Goal: Find specific page/section: Find specific page/section

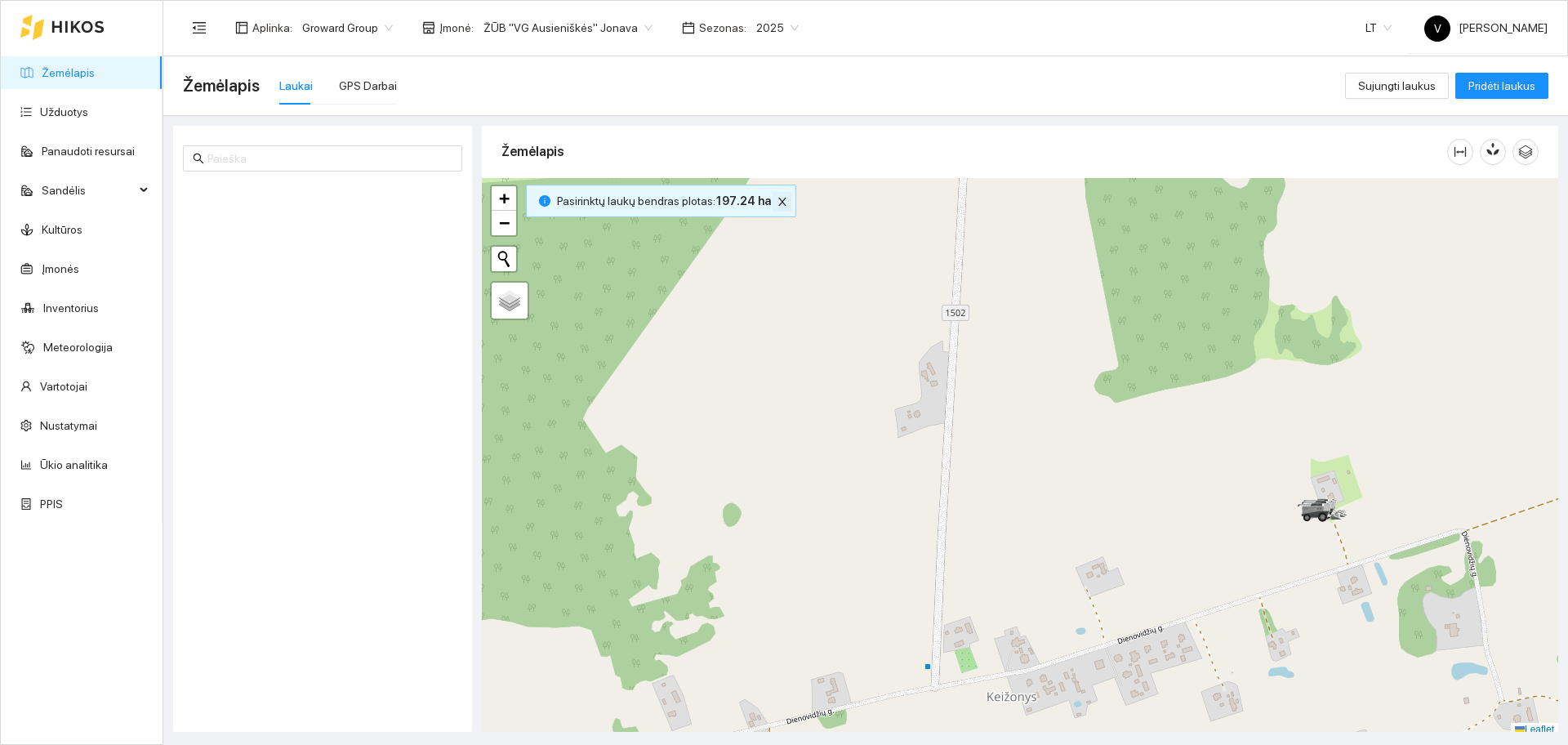
scroll to position [5, 0]
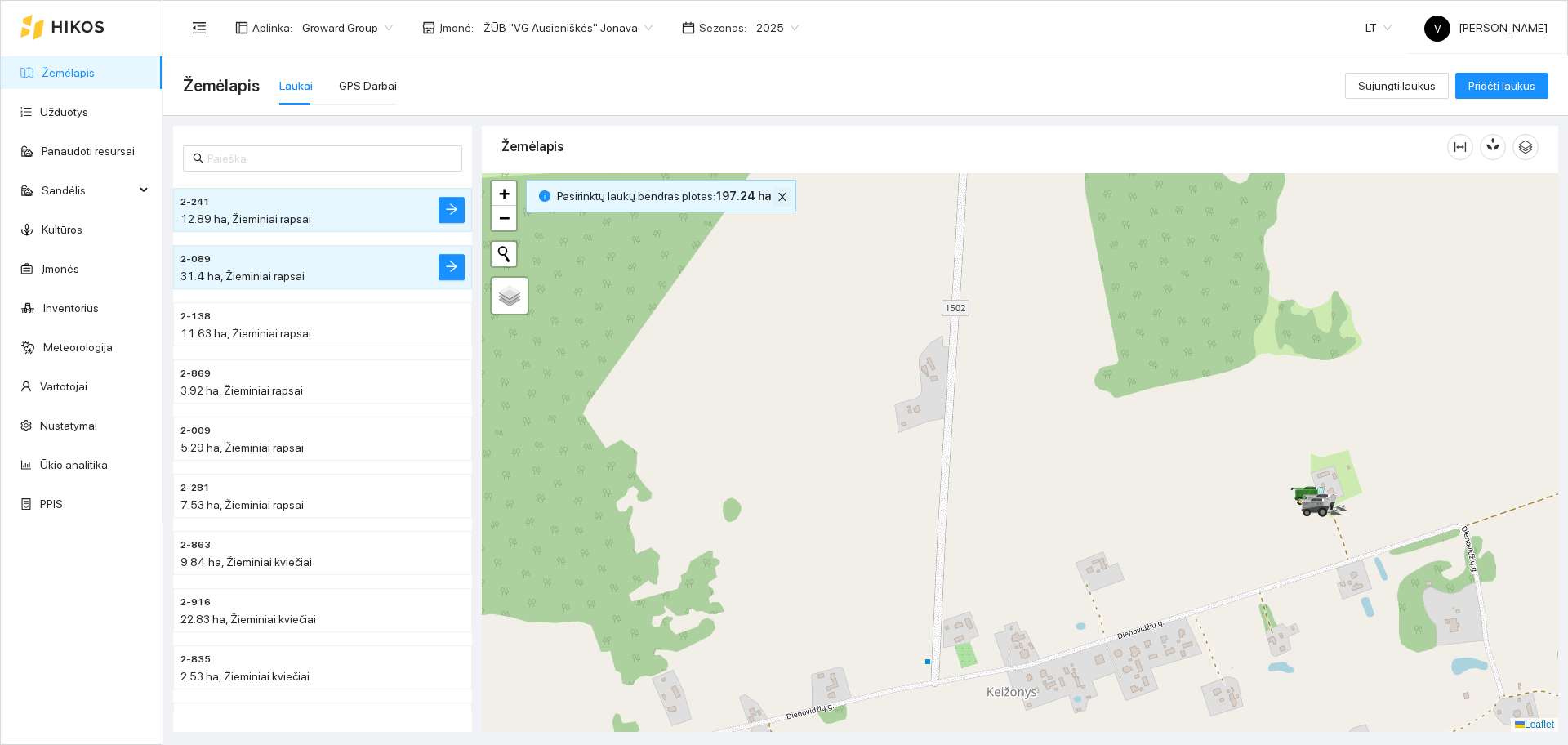
click at [777, 191] on icon "close" at bounding box center [782, 197] width 11 height 11
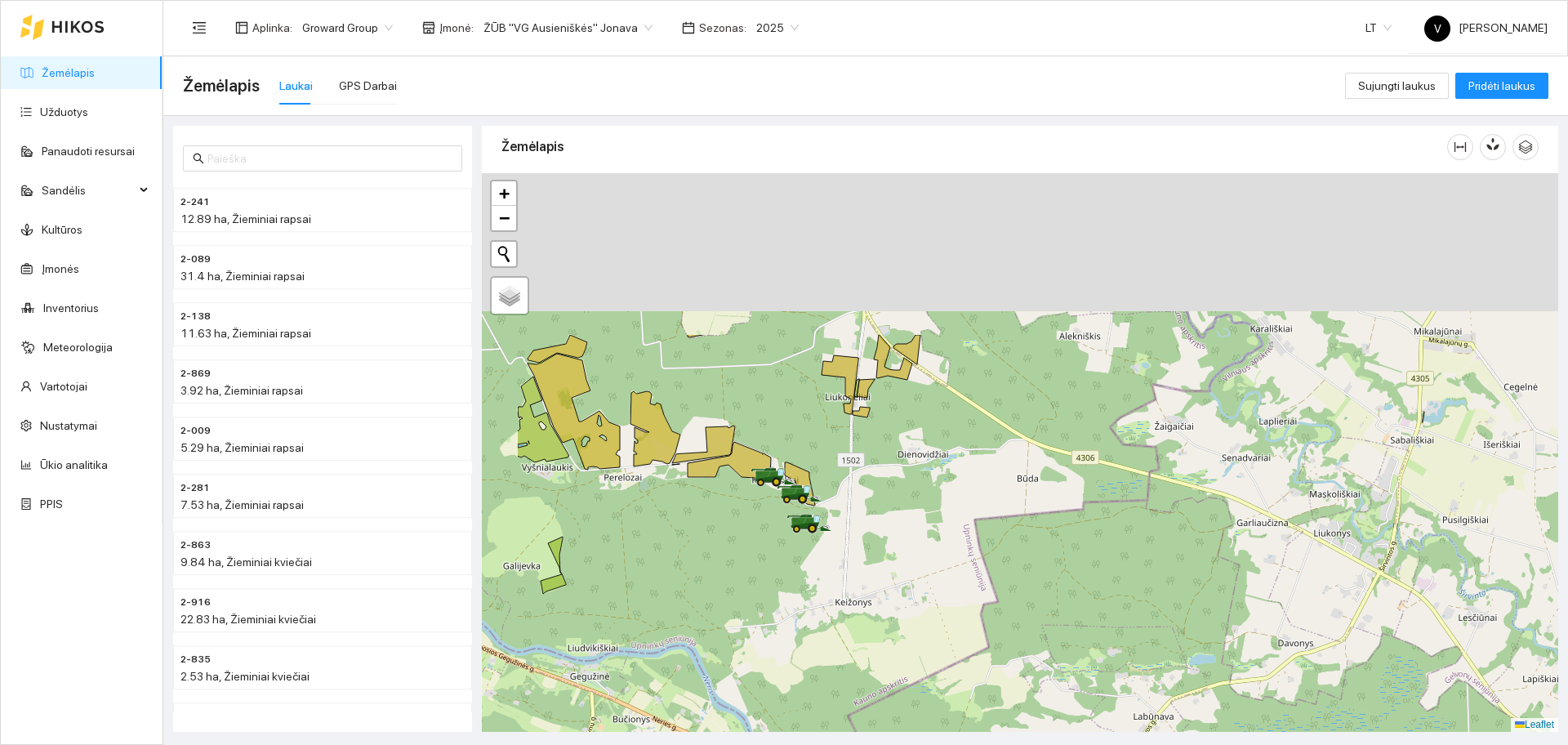
drag, startPoint x: 575, startPoint y: 285, endPoint x: 734, endPoint y: 530, distance: 292.1
click at [734, 530] on div at bounding box center [1020, 452] width 1077 height 559
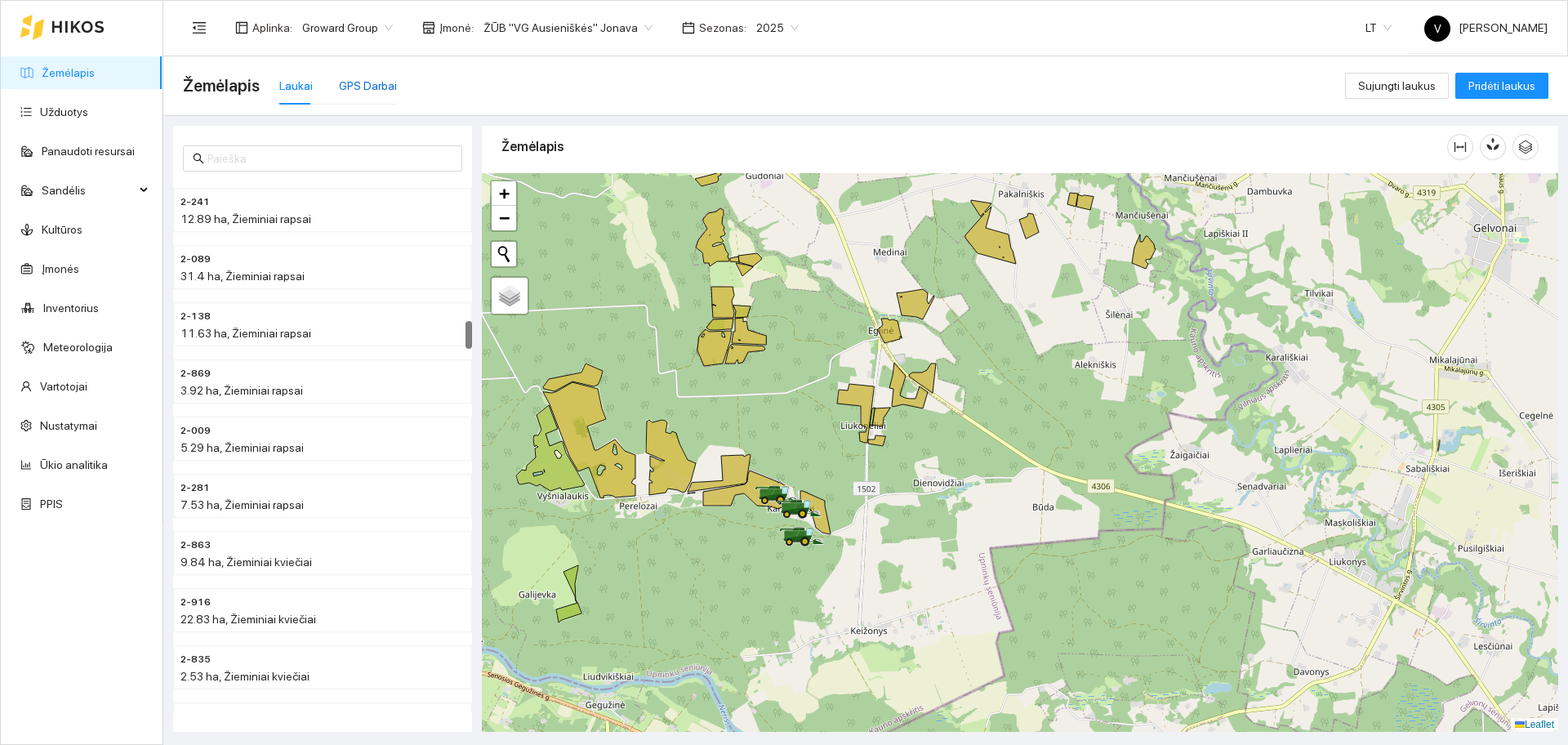
click at [364, 84] on div "GPS Darbai" at bounding box center [368, 85] width 58 height 18
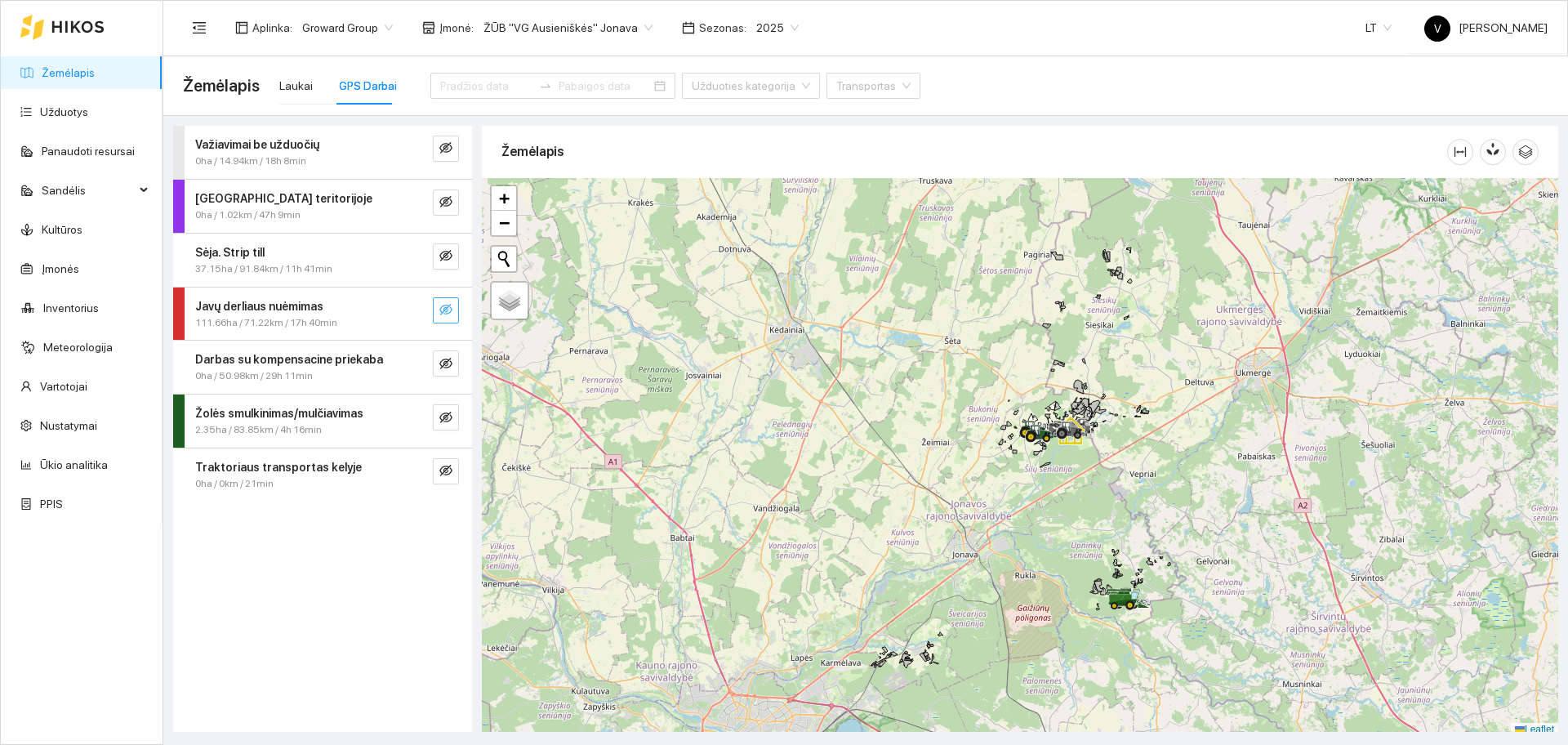
click at [452, 315] on icon "eye-invisible" at bounding box center [446, 309] width 13 height 13
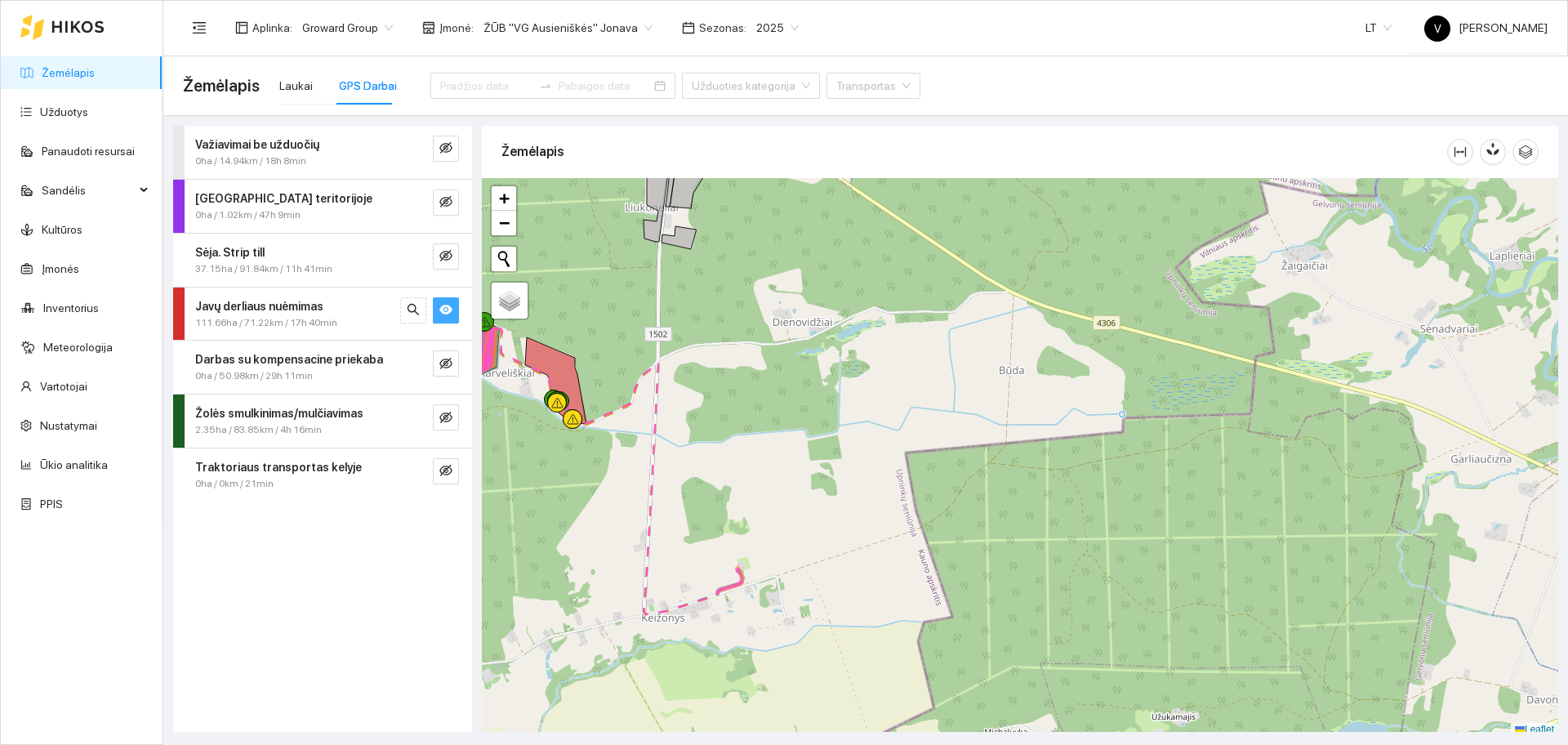
scroll to position [5, 0]
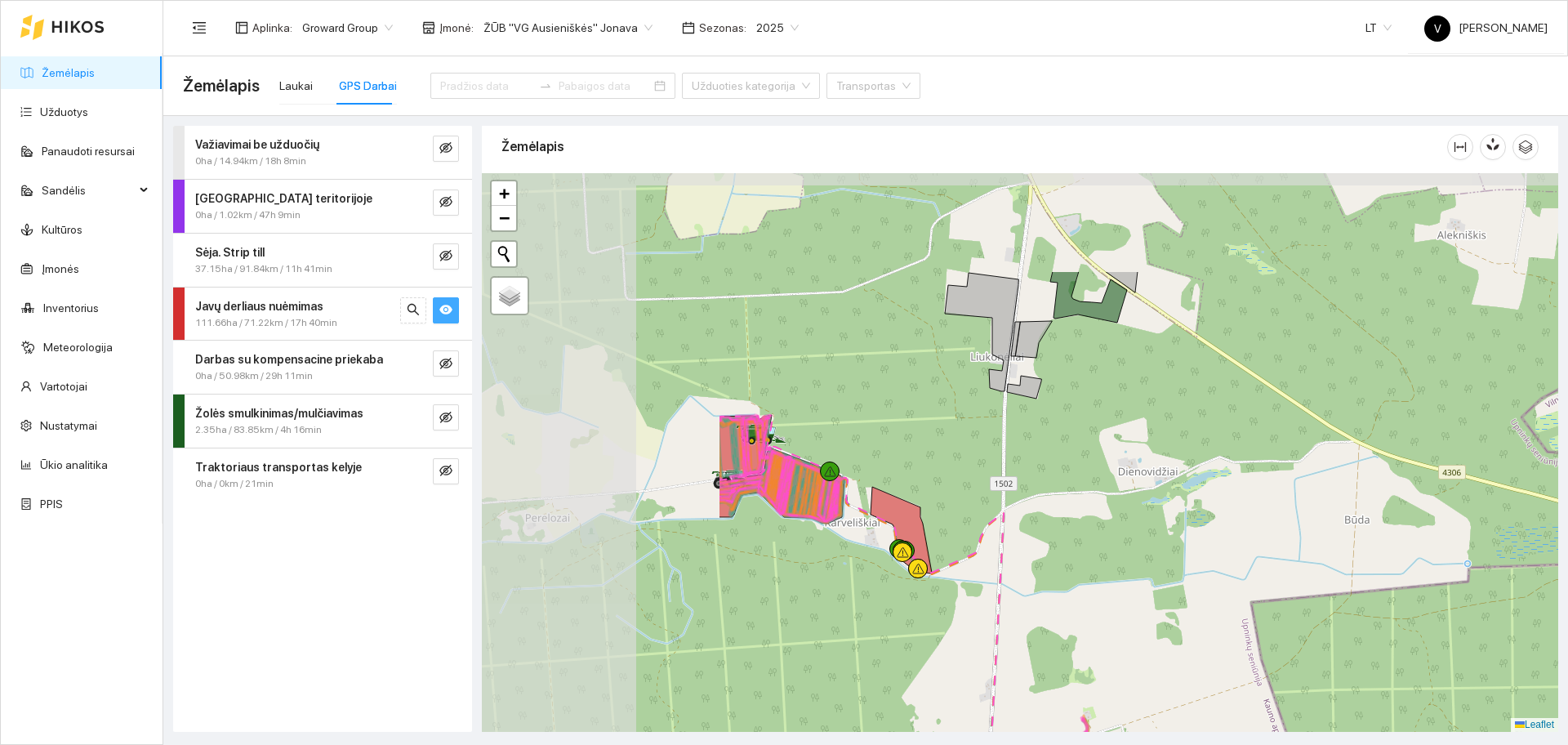
drag, startPoint x: 733, startPoint y: 491, endPoint x: 1080, endPoint y: 645, distance: 379.6
click at [1080, 645] on div at bounding box center [1020, 452] width 1077 height 559
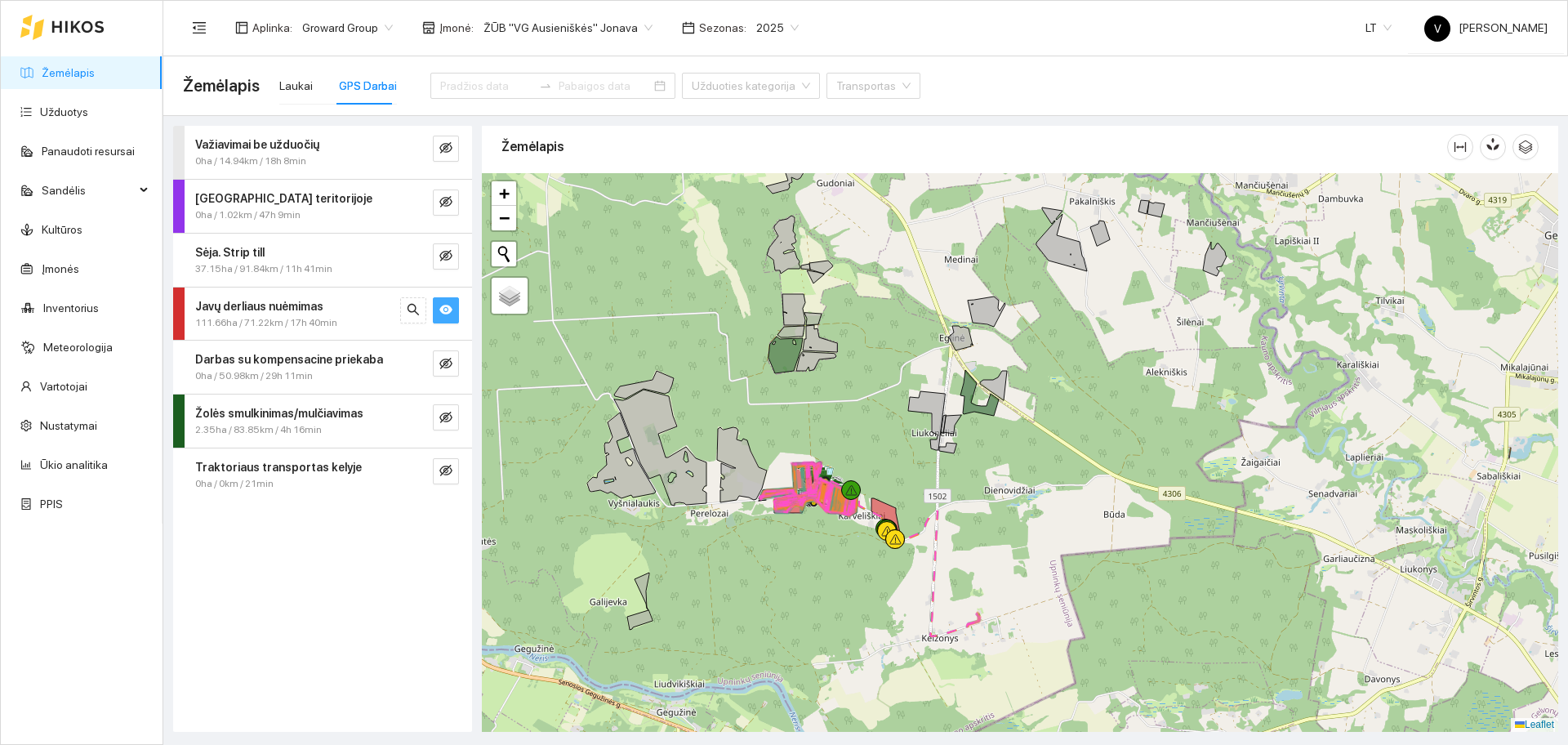
drag, startPoint x: 866, startPoint y: 500, endPoint x: 869, endPoint y: 252, distance: 248.0
click at [869, 252] on div at bounding box center [1020, 452] width 1077 height 559
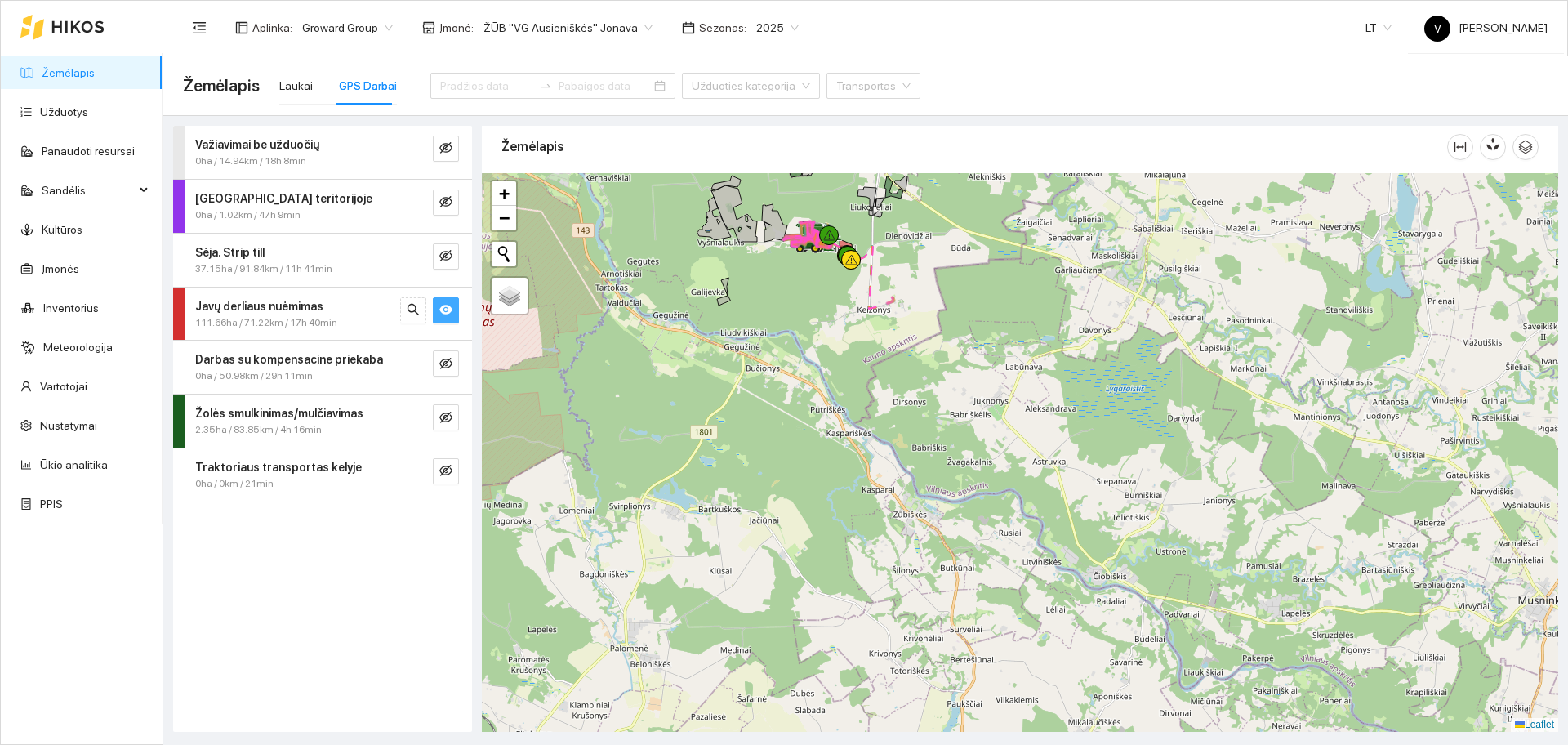
drag, startPoint x: 988, startPoint y: 419, endPoint x: 956, endPoint y: 390, distance: 43.2
click at [956, 390] on div at bounding box center [1020, 452] width 1077 height 559
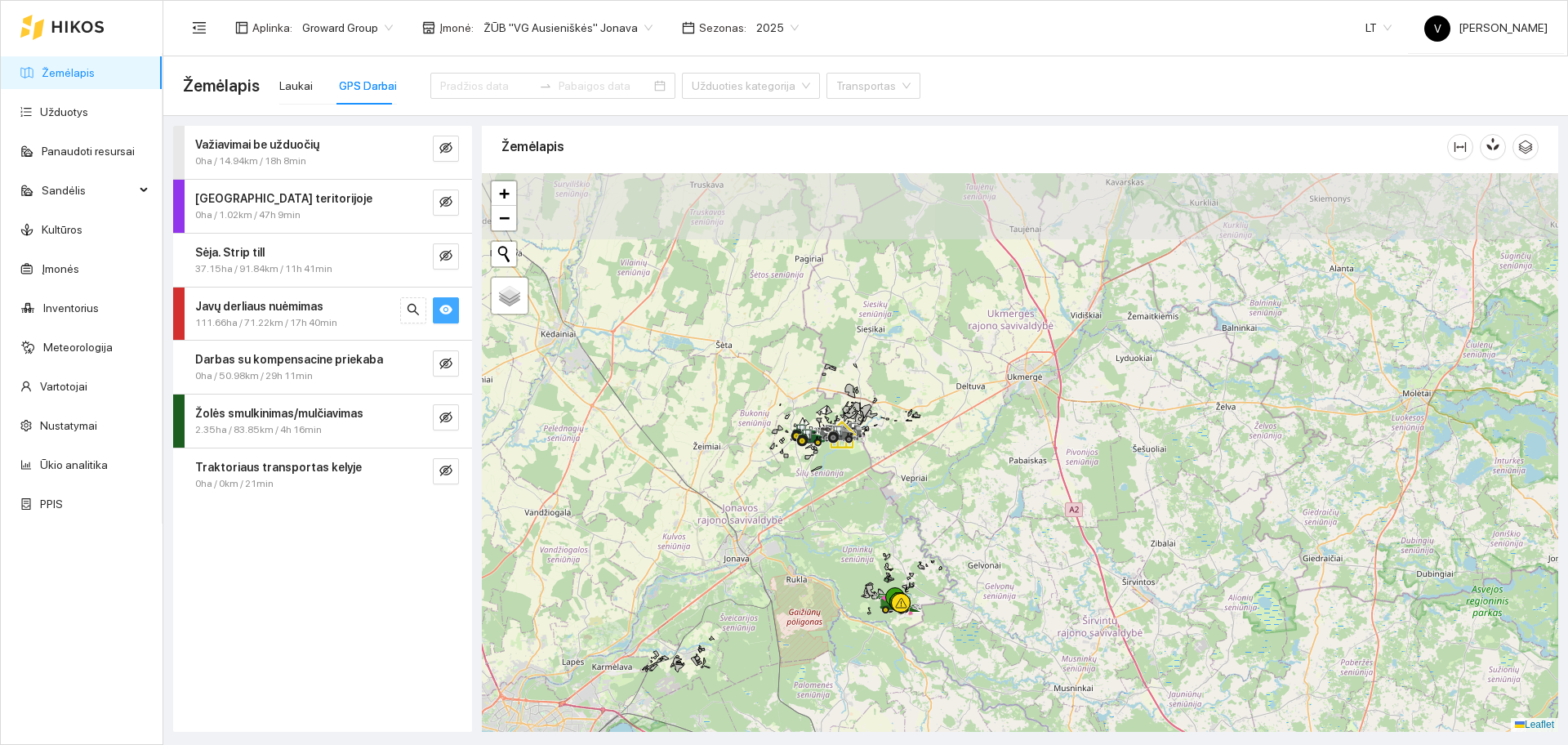
drag, startPoint x: 887, startPoint y: 266, endPoint x: 888, endPoint y: 536, distance: 270.0
click at [888, 536] on div at bounding box center [1020, 452] width 1077 height 559
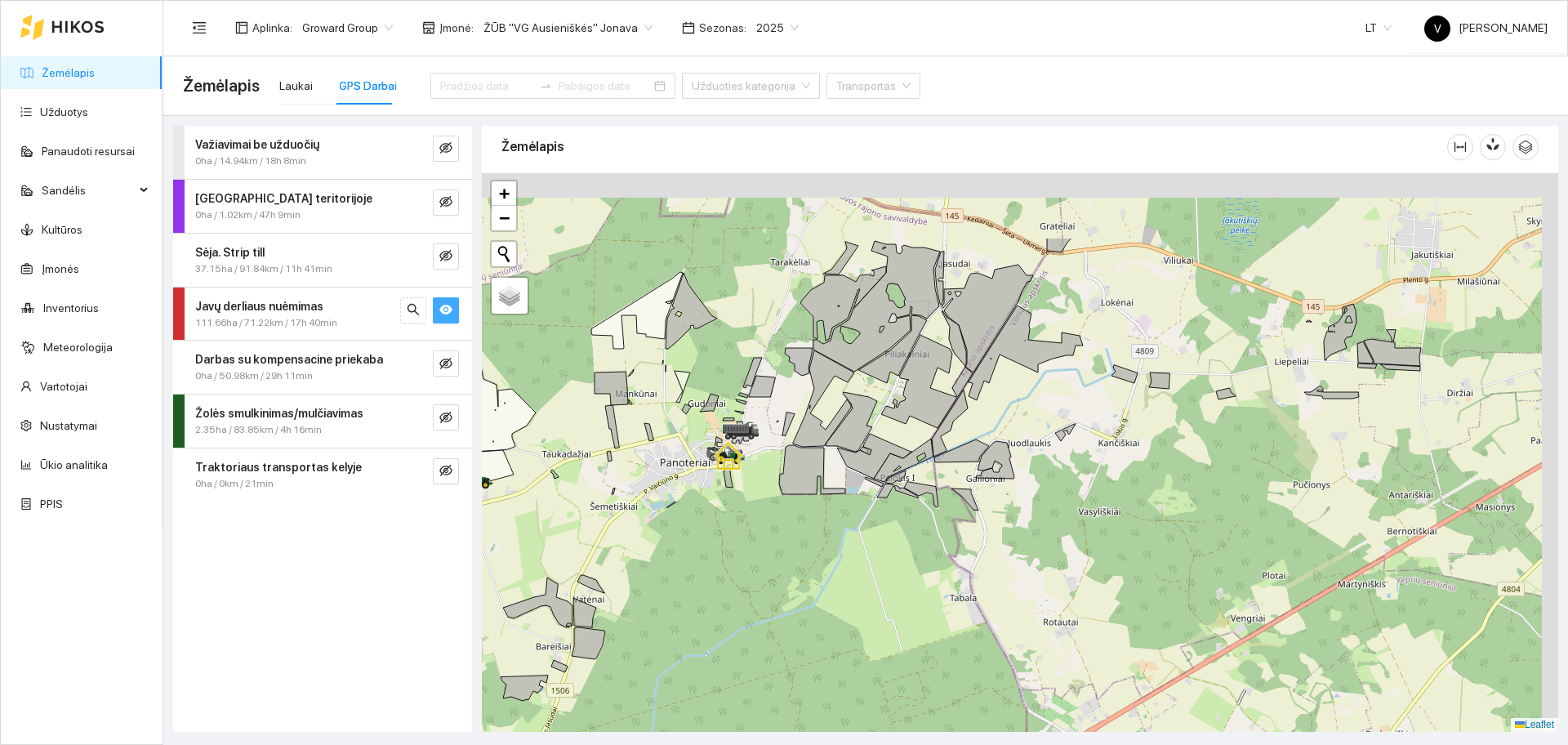
drag, startPoint x: 1178, startPoint y: 352, endPoint x: 933, endPoint y: 519, distance: 296.5
click at [933, 519] on div at bounding box center [1020, 452] width 1077 height 559
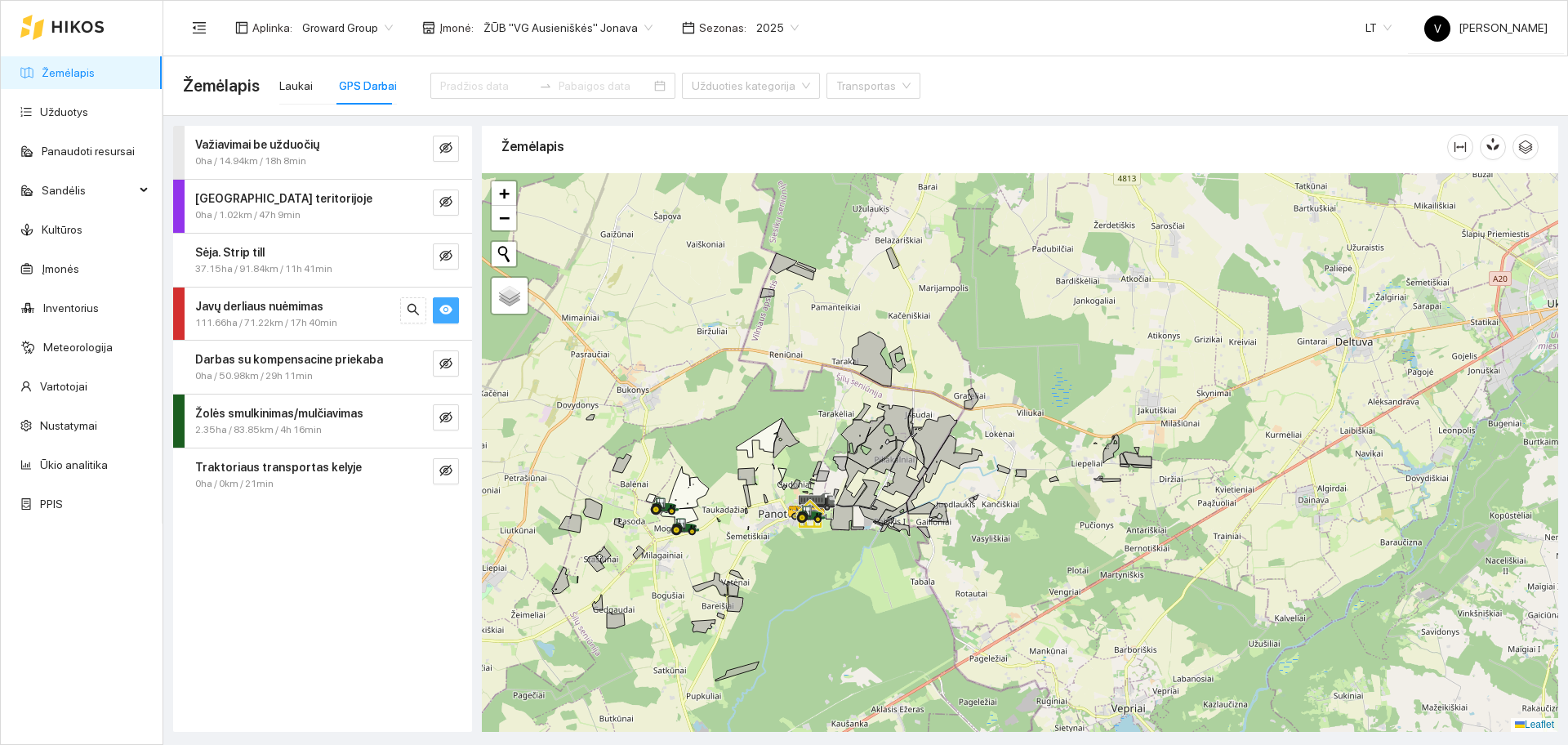
drag, startPoint x: 1327, startPoint y: 575, endPoint x: 1243, endPoint y: 567, distance: 84.4
click at [1243, 567] on div at bounding box center [1020, 452] width 1077 height 559
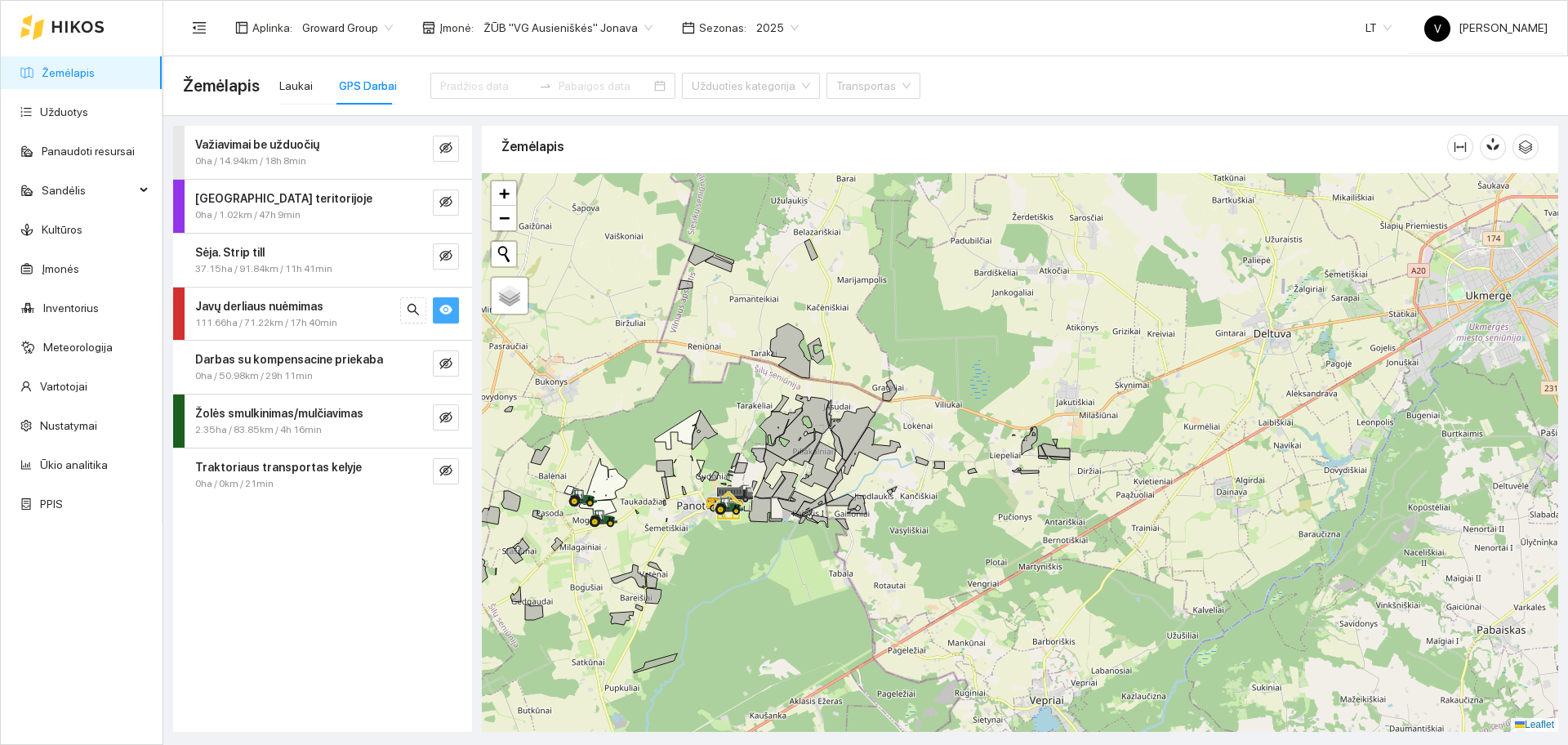
click at [595, 26] on span "ŽŪB "VG Ausieniškės" Jonava" at bounding box center [568, 28] width 169 height 25
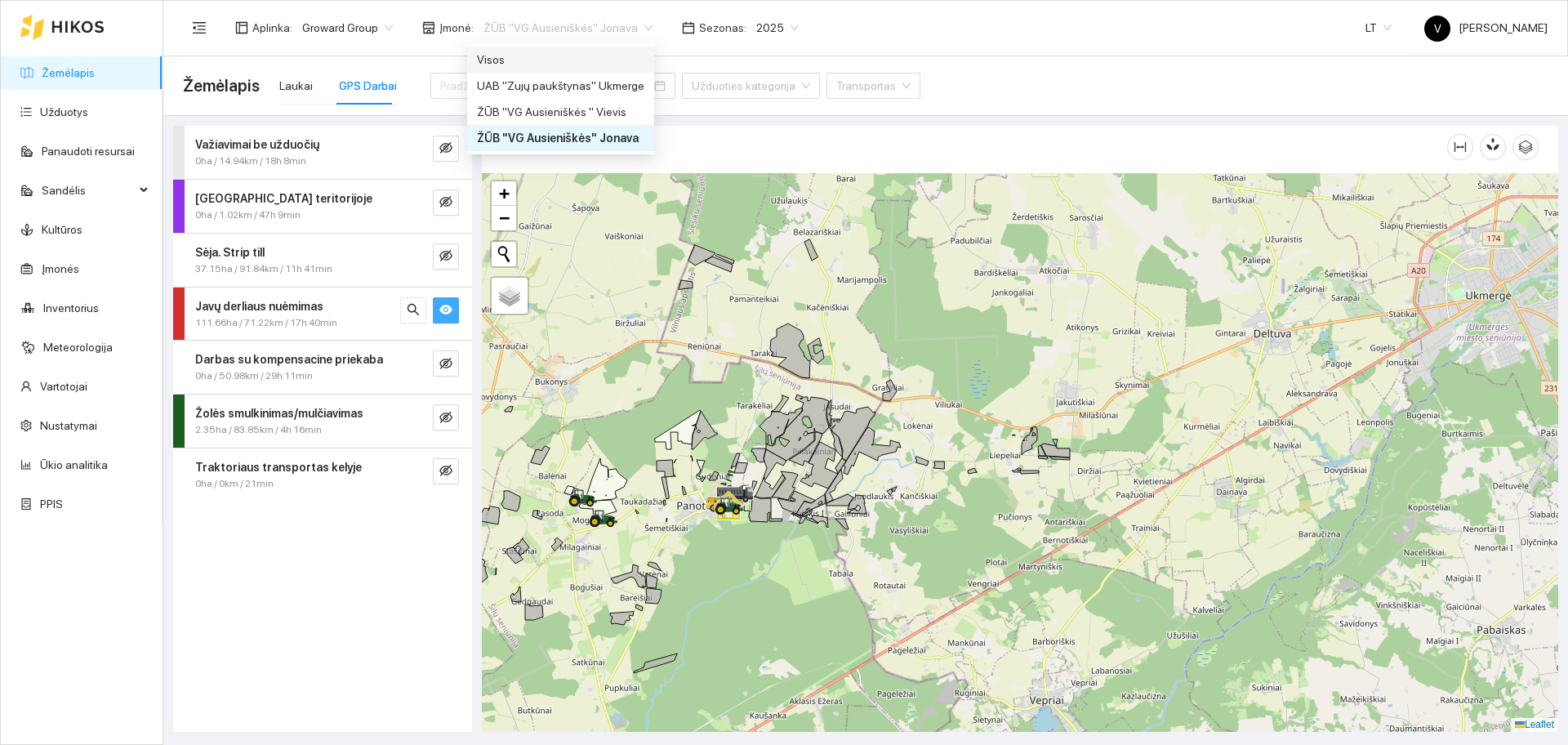
click at [520, 62] on div "Visos" at bounding box center [561, 60] width 168 height 18
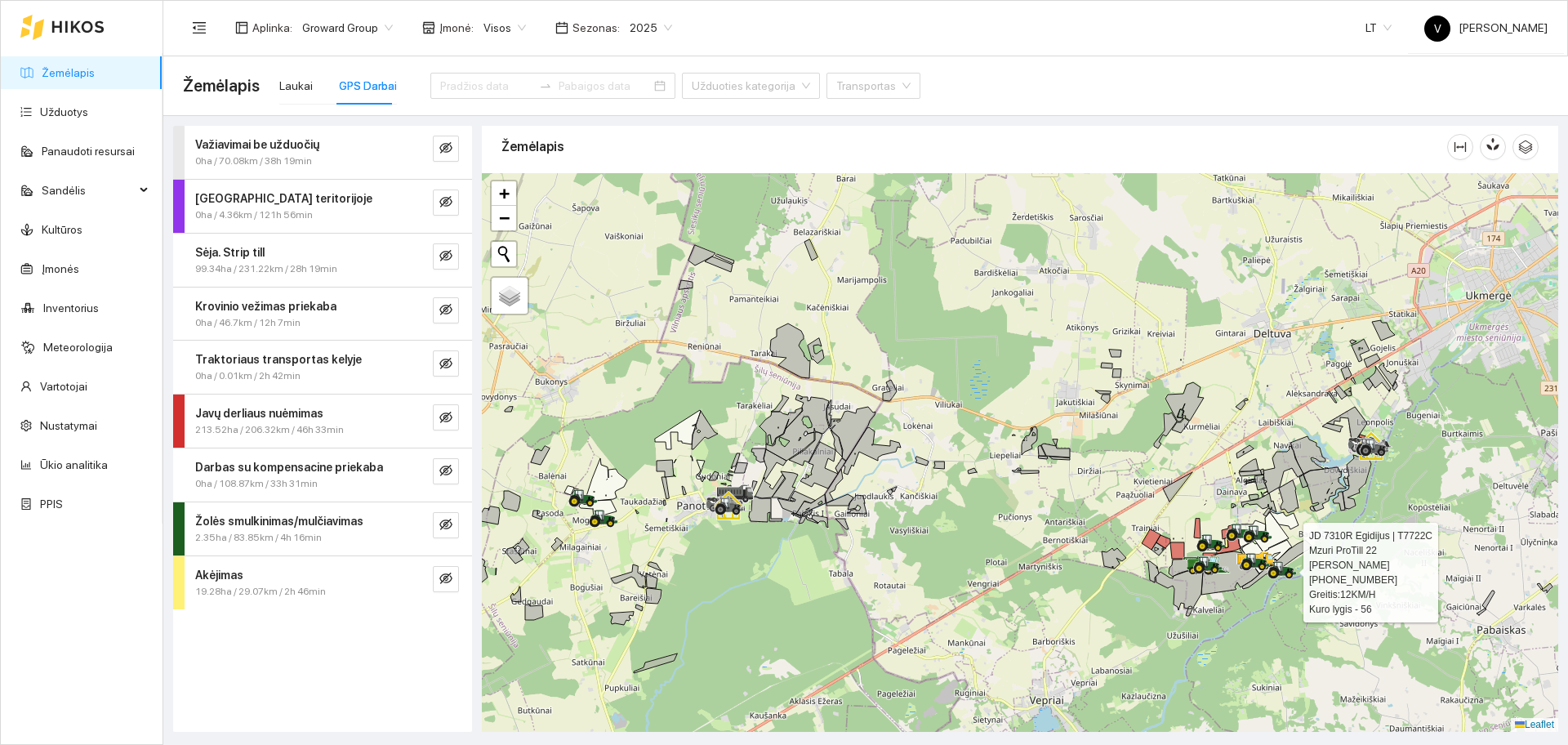
drag, startPoint x: 1288, startPoint y: 564, endPoint x: 1184, endPoint y: 502, distance: 121.1
click at [1268, 561] on icon at bounding box center [1283, 569] width 30 height 18
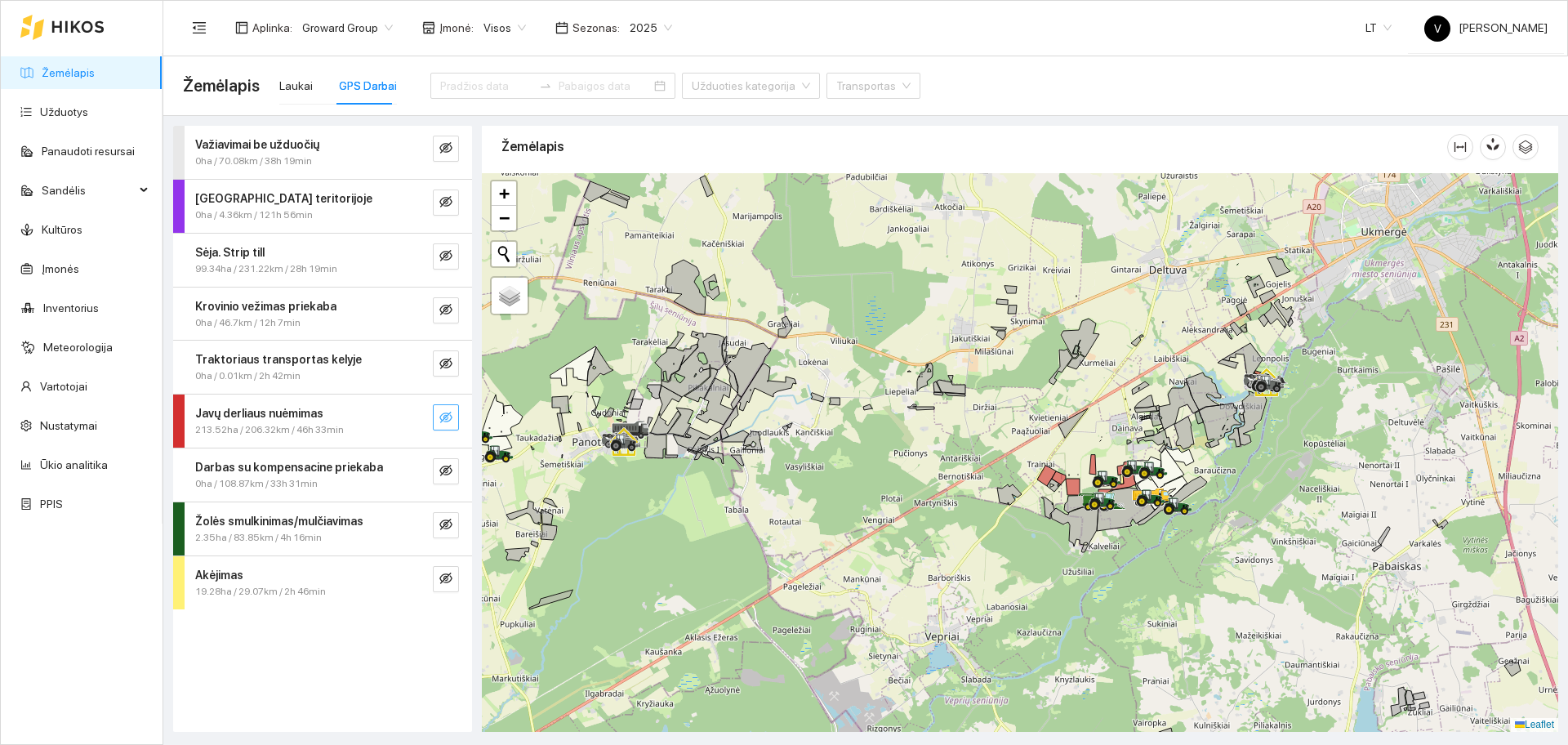
click at [455, 416] on button "button" at bounding box center [446, 418] width 26 height 26
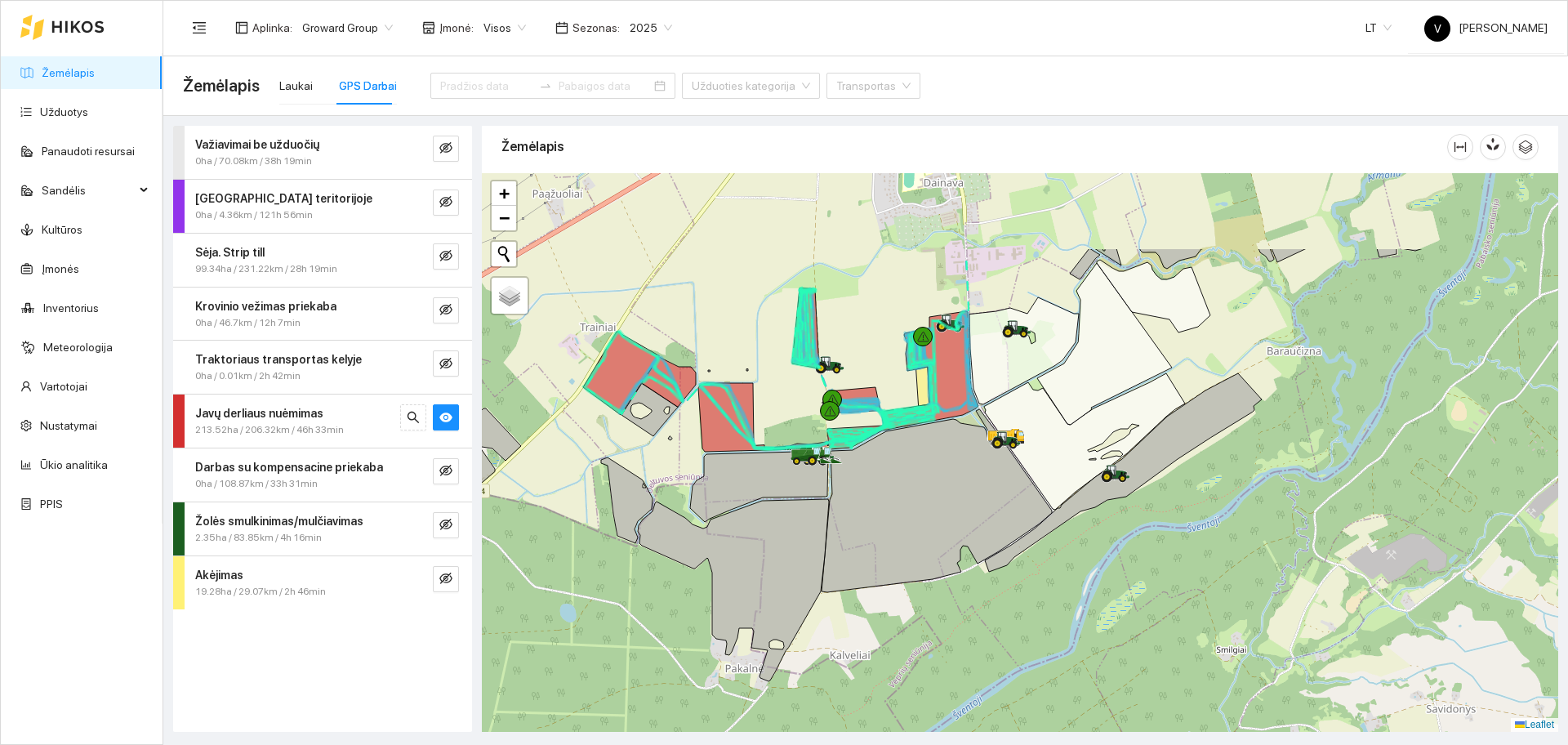
drag, startPoint x: 1067, startPoint y: 385, endPoint x: 1068, endPoint y: 538, distance: 153.0
click at [1068, 538] on icon at bounding box center [1124, 472] width 277 height 198
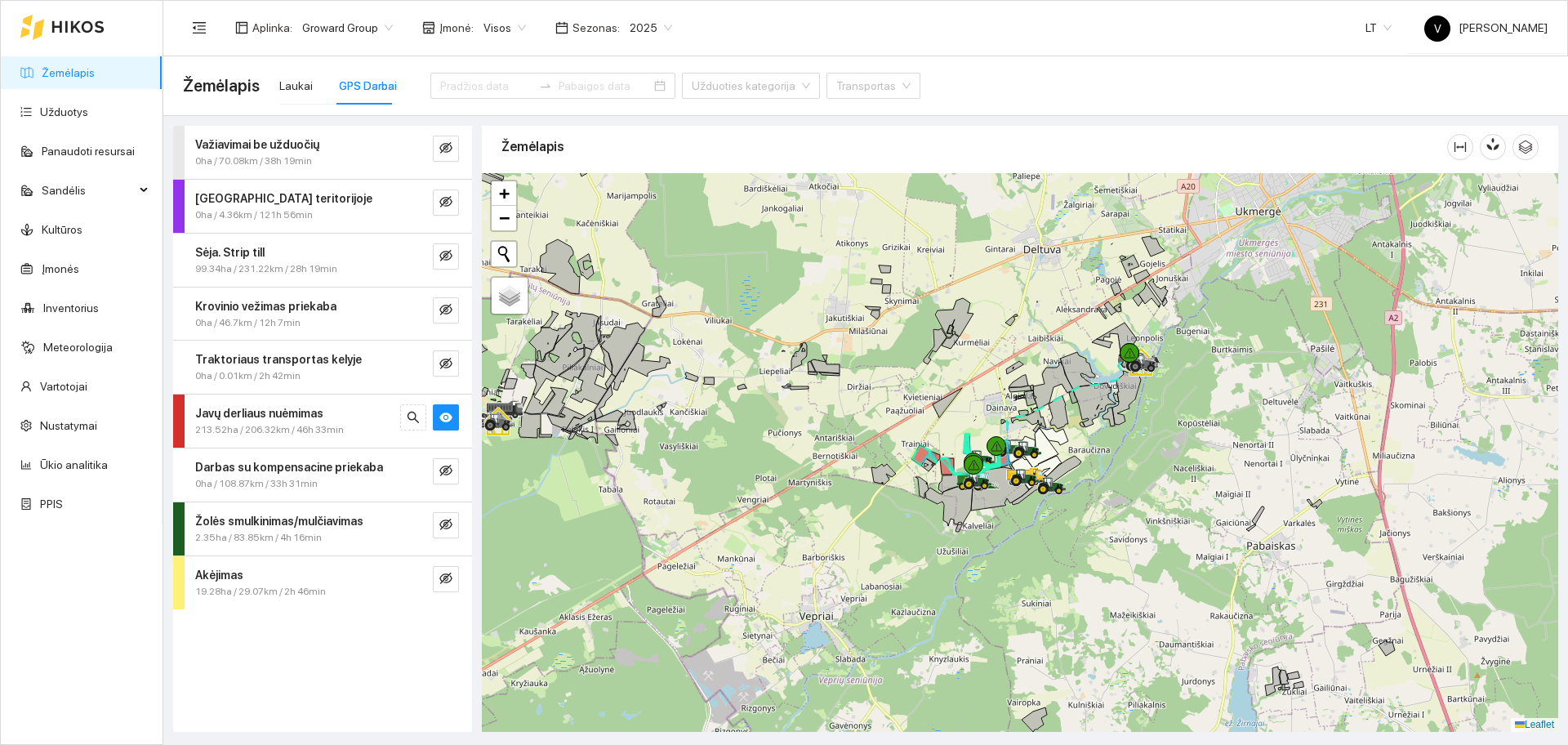
drag, startPoint x: 1042, startPoint y: 556, endPoint x: 929, endPoint y: 147, distance: 424.3
click at [929, 147] on div "Žemėlapis" at bounding box center [1020, 424] width 1077 height 606
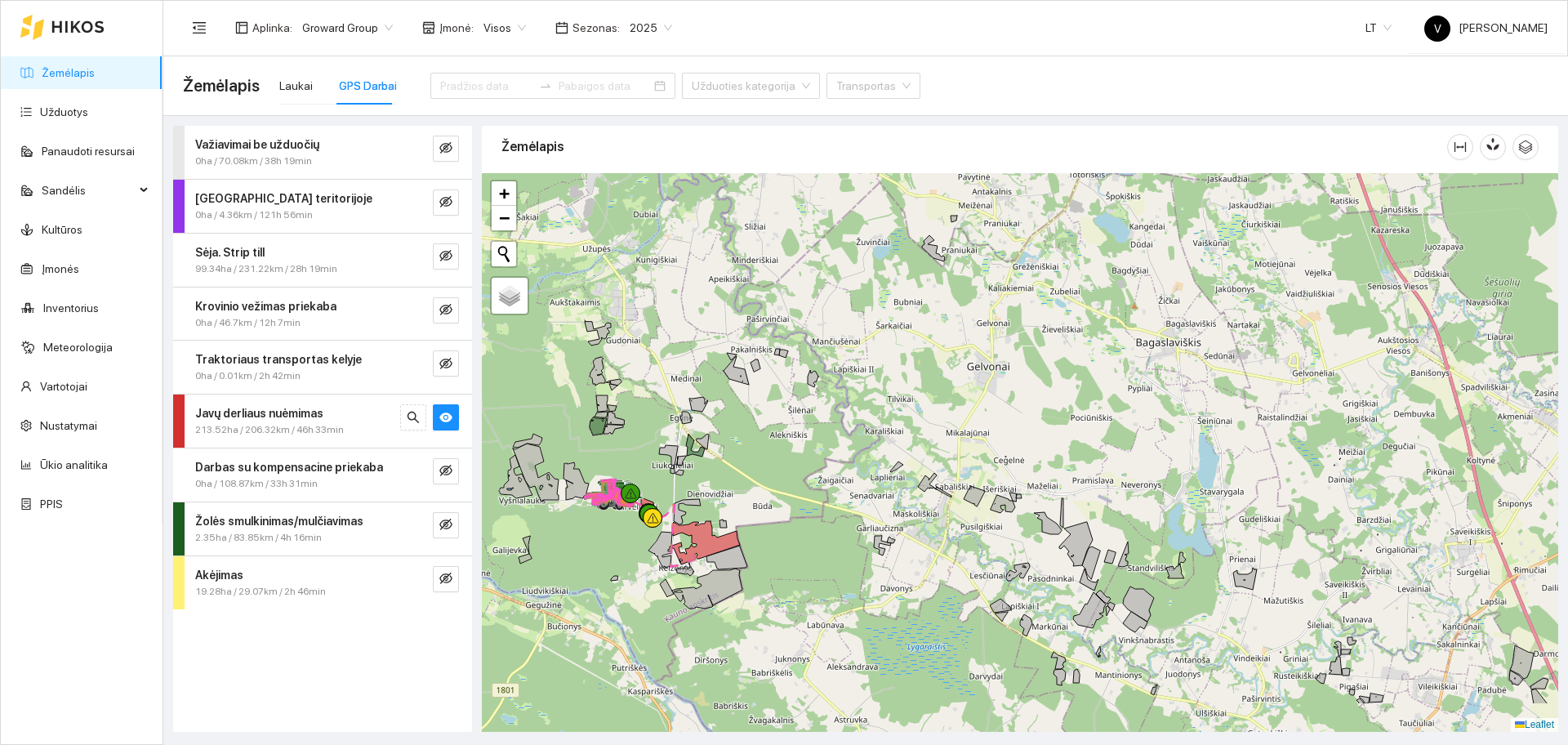
drag, startPoint x: 830, startPoint y: 305, endPoint x: 853, endPoint y: 220, distance: 88.1
click at [853, 220] on div at bounding box center [1020, 452] width 1077 height 559
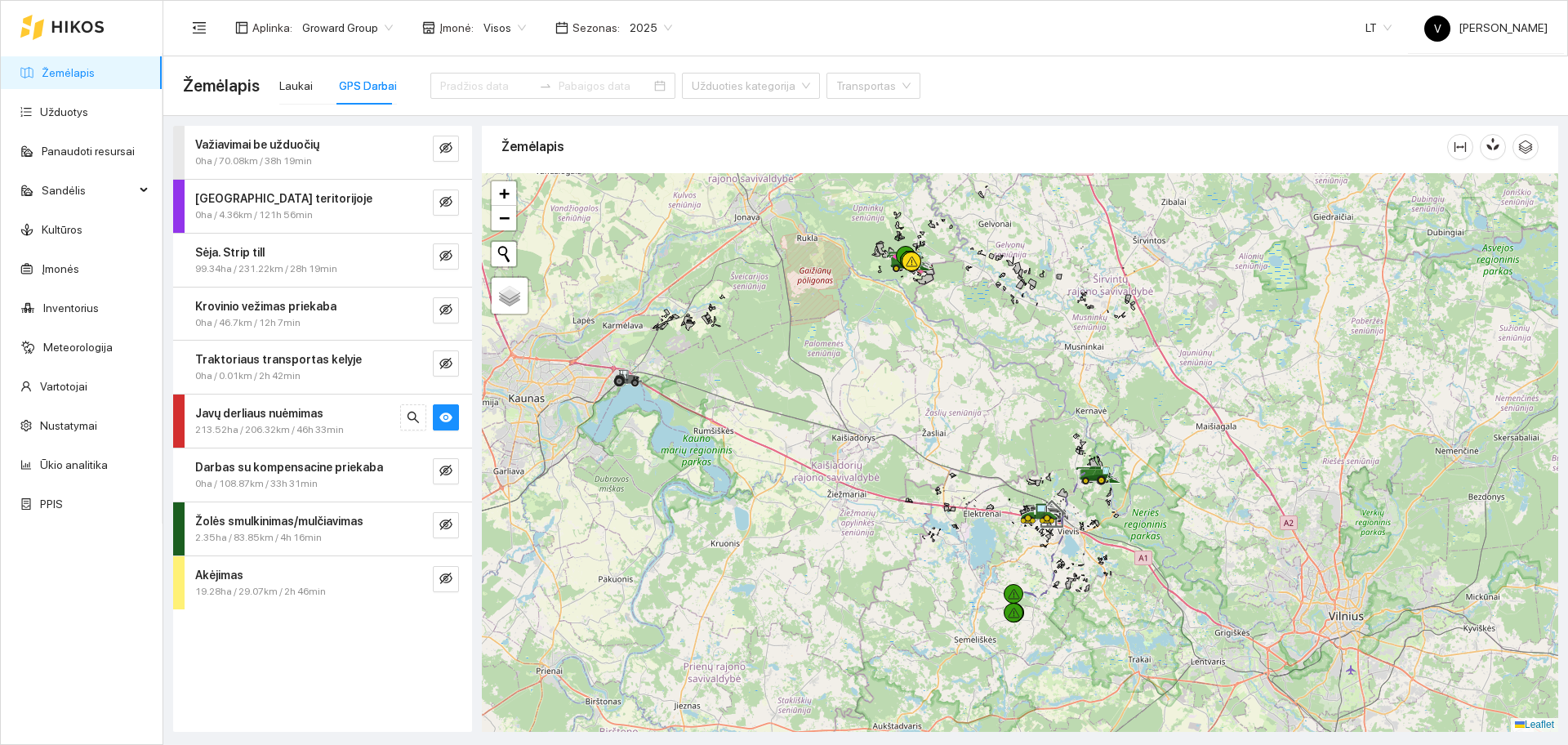
drag, startPoint x: 1158, startPoint y: 565, endPoint x: 1090, endPoint y: 311, distance: 262.9
click at [1090, 311] on div at bounding box center [1020, 452] width 1077 height 559
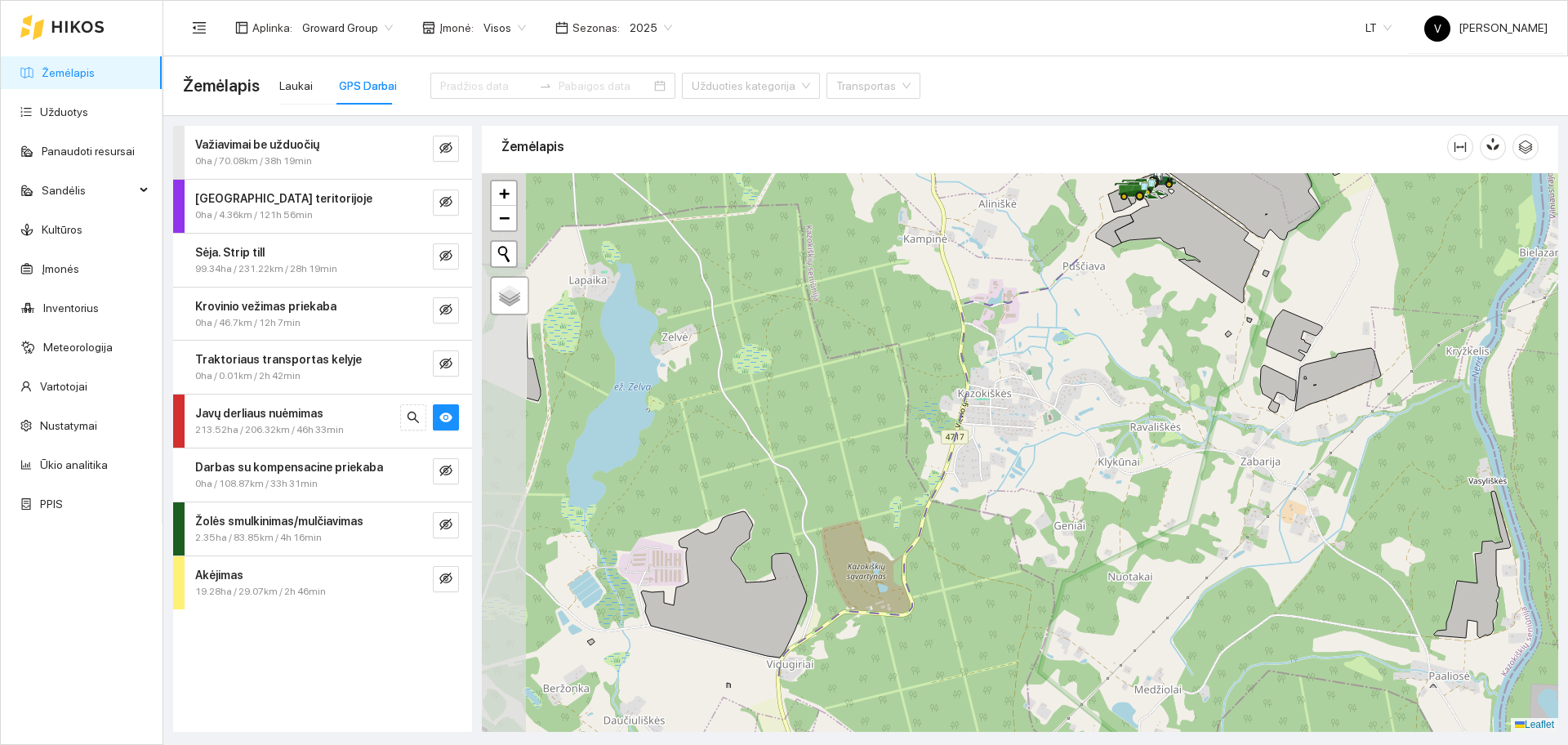
drag, startPoint x: 983, startPoint y: 438, endPoint x: 1135, endPoint y: 337, distance: 182.5
click at [1135, 337] on div at bounding box center [1020, 452] width 1077 height 559
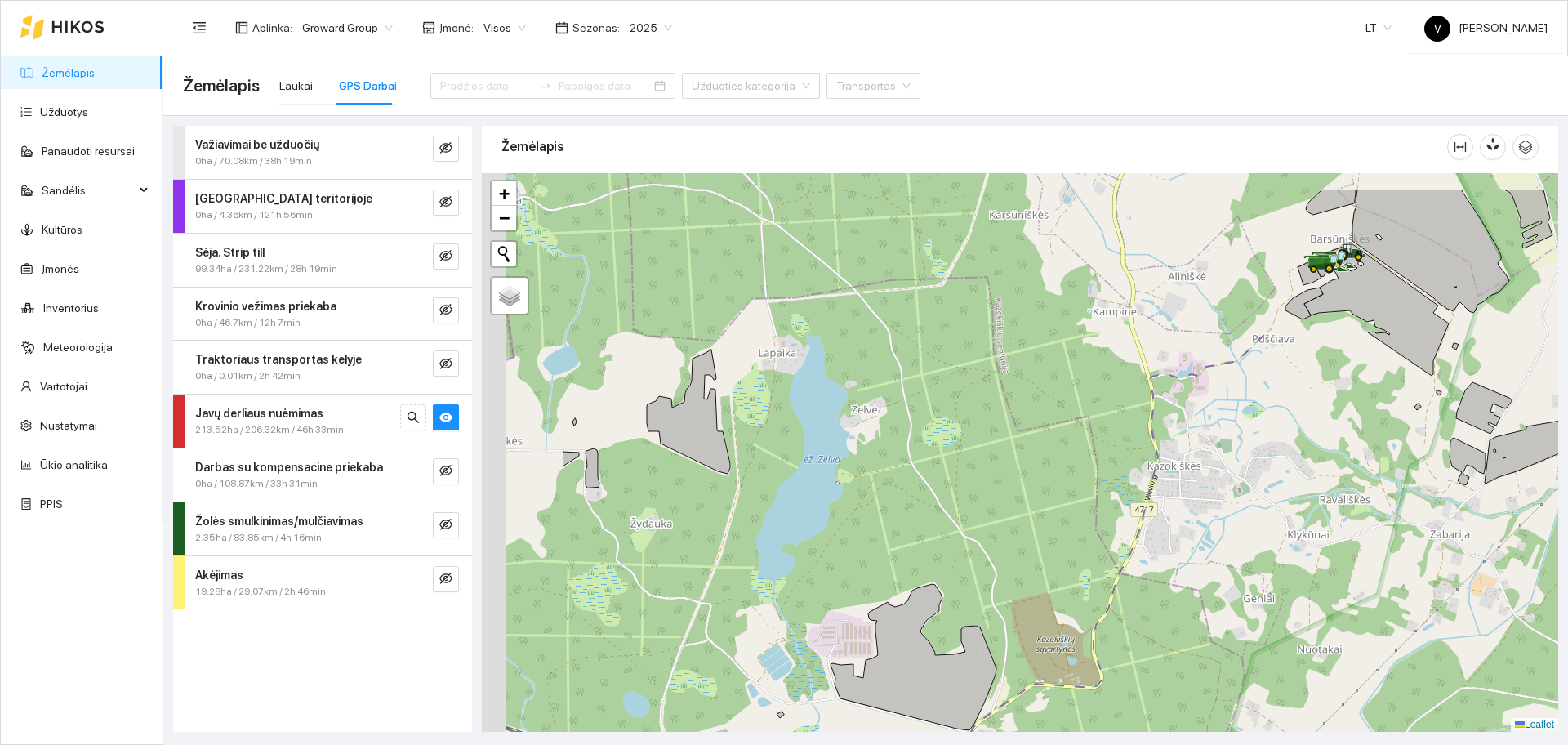
drag, startPoint x: 613, startPoint y: 390, endPoint x: 839, endPoint y: 490, distance: 247.1
click at [839, 490] on div at bounding box center [1020, 452] width 1077 height 559
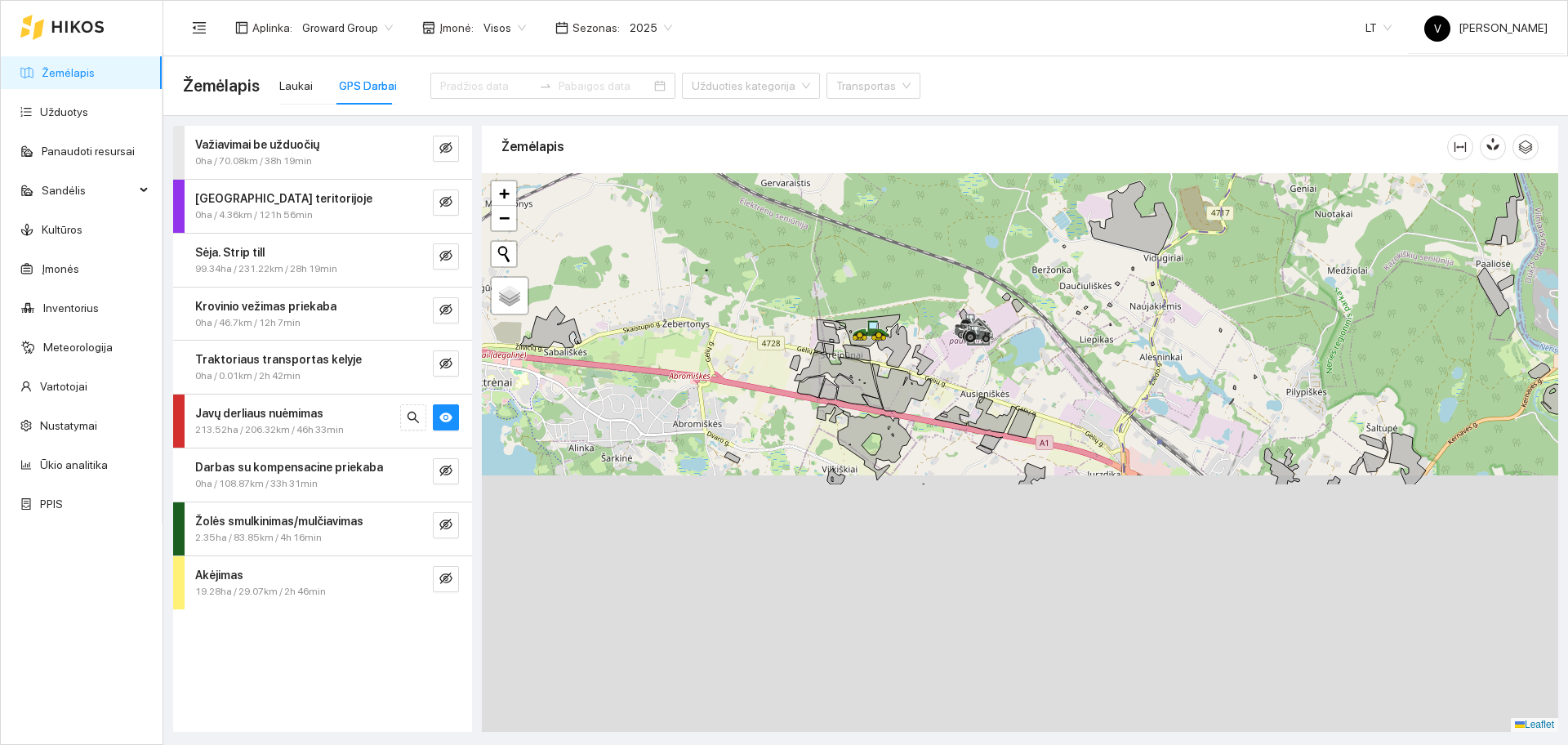
drag, startPoint x: 1054, startPoint y: 588, endPoint x: 1089, endPoint y: 203, distance: 386.6
click at [1089, 203] on div at bounding box center [1020, 452] width 1077 height 559
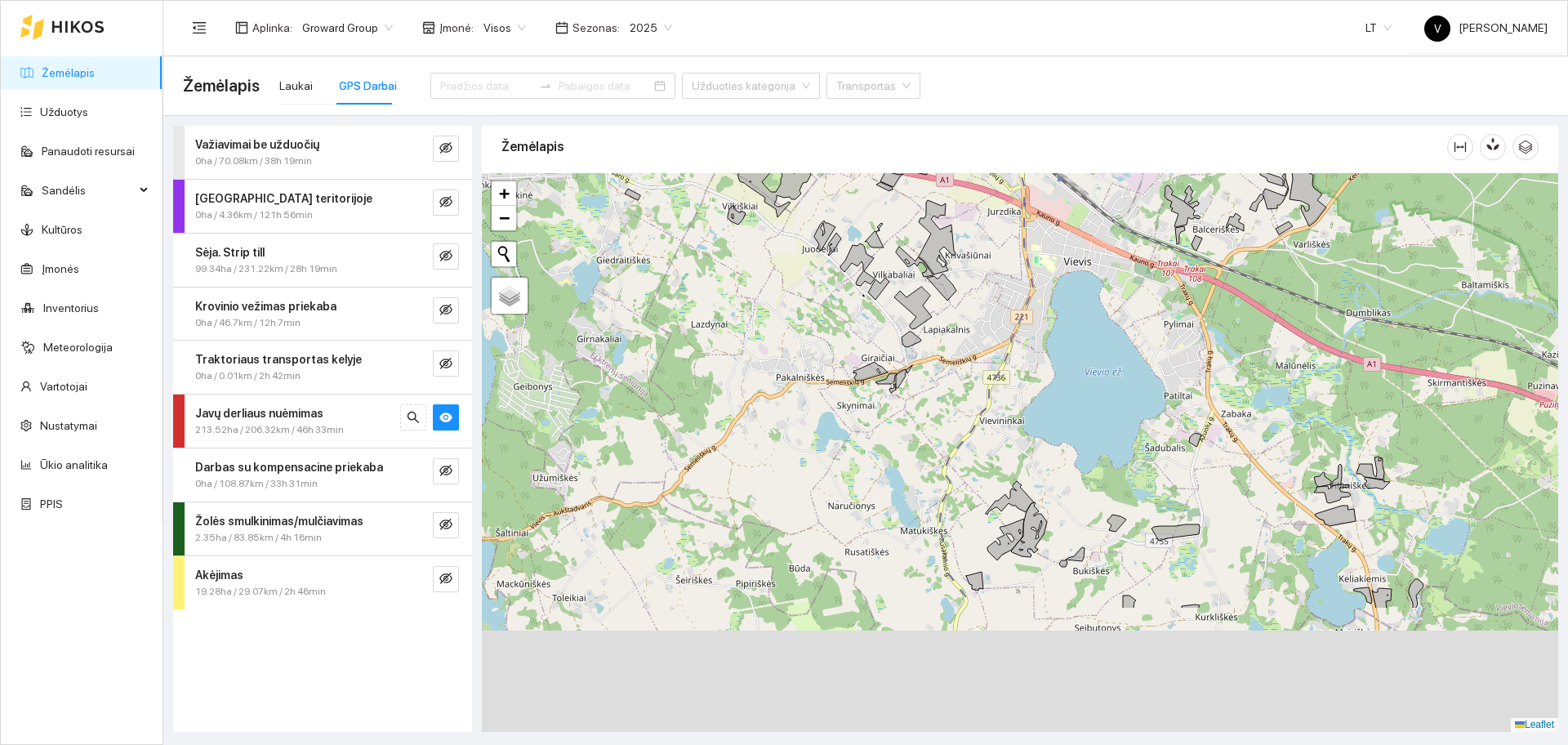
drag, startPoint x: 1119, startPoint y: 411, endPoint x: 1020, endPoint y: 229, distance: 207.2
click at [1020, 229] on div at bounding box center [1020, 452] width 1077 height 559
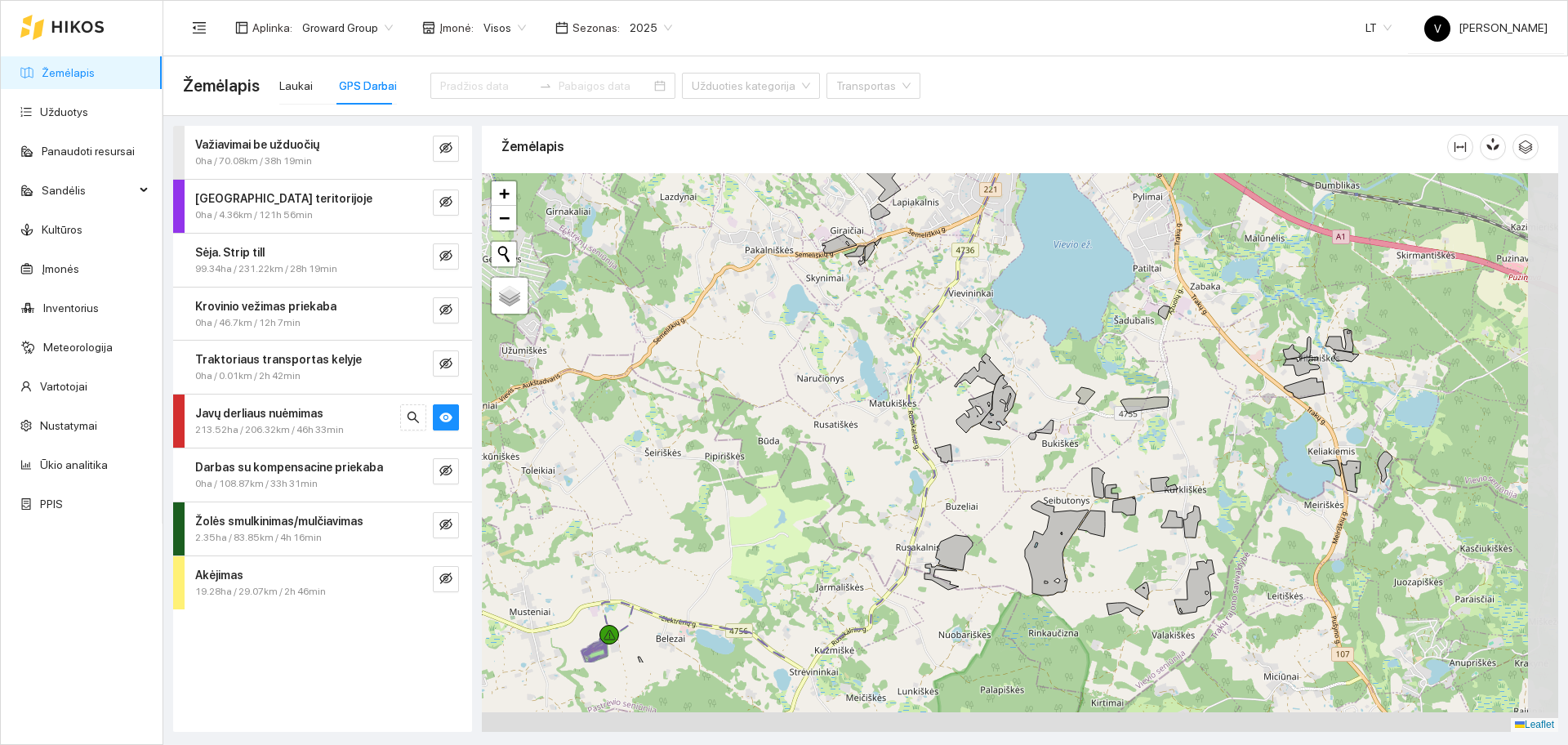
drag, startPoint x: 1151, startPoint y: 555, endPoint x: 1097, endPoint y: 294, distance: 266.5
click at [1097, 294] on div at bounding box center [1020, 452] width 1077 height 559
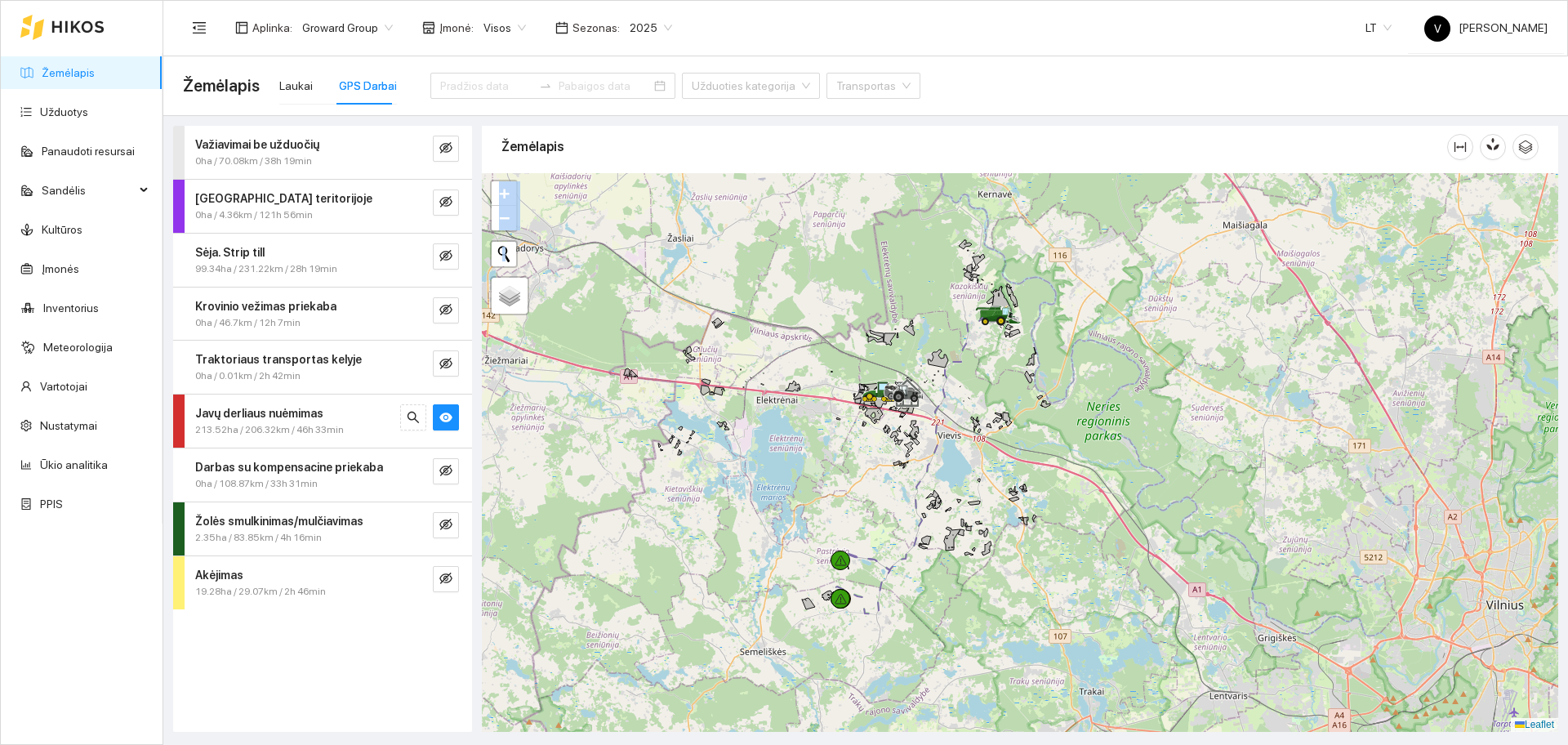
drag, startPoint x: 840, startPoint y: 614, endPoint x: 848, endPoint y: 537, distance: 77.4
click at [848, 537] on div at bounding box center [1020, 452] width 1077 height 559
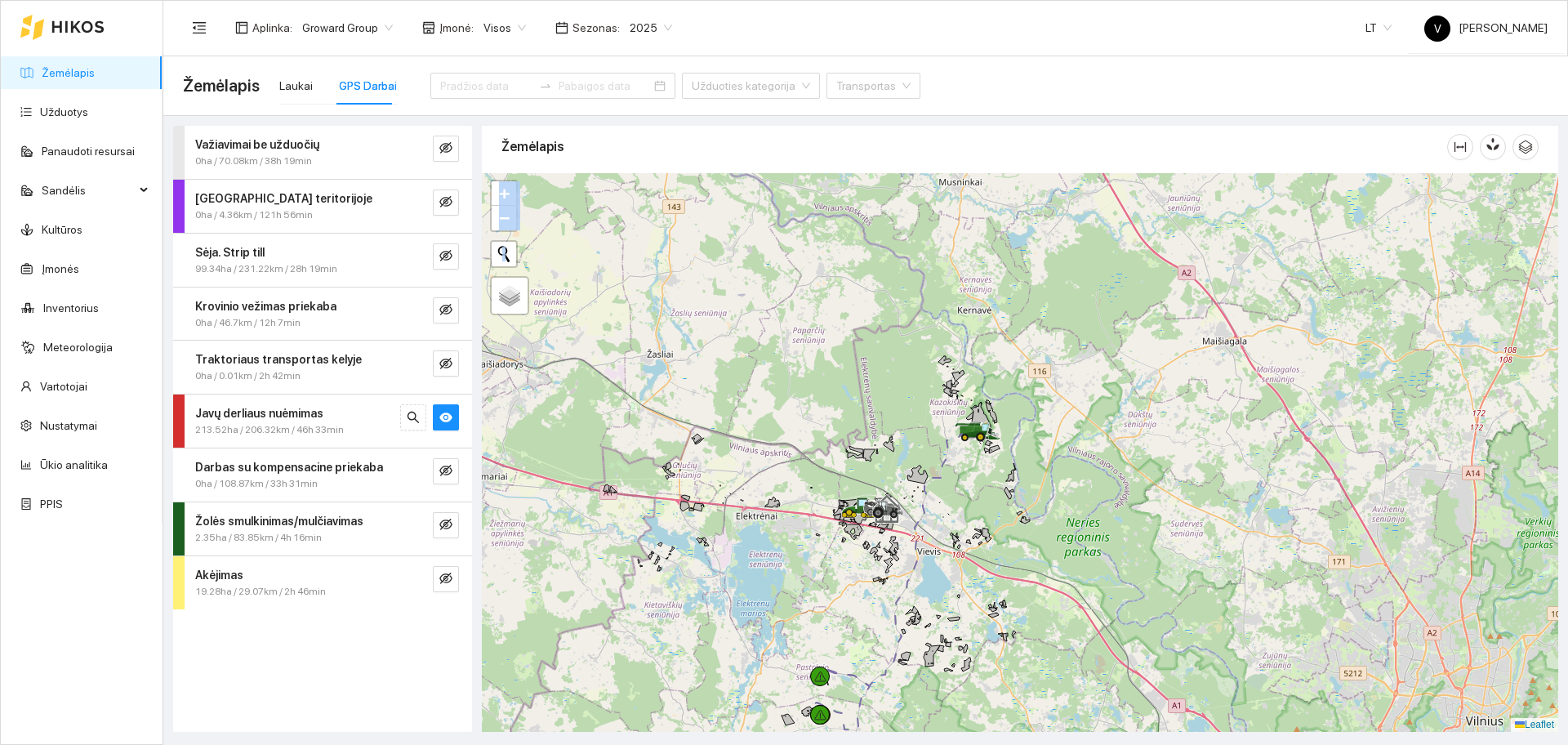
drag, startPoint x: 970, startPoint y: 307, endPoint x: 949, endPoint y: 424, distance: 118.9
click at [949, 424] on div at bounding box center [1020, 452] width 1077 height 559
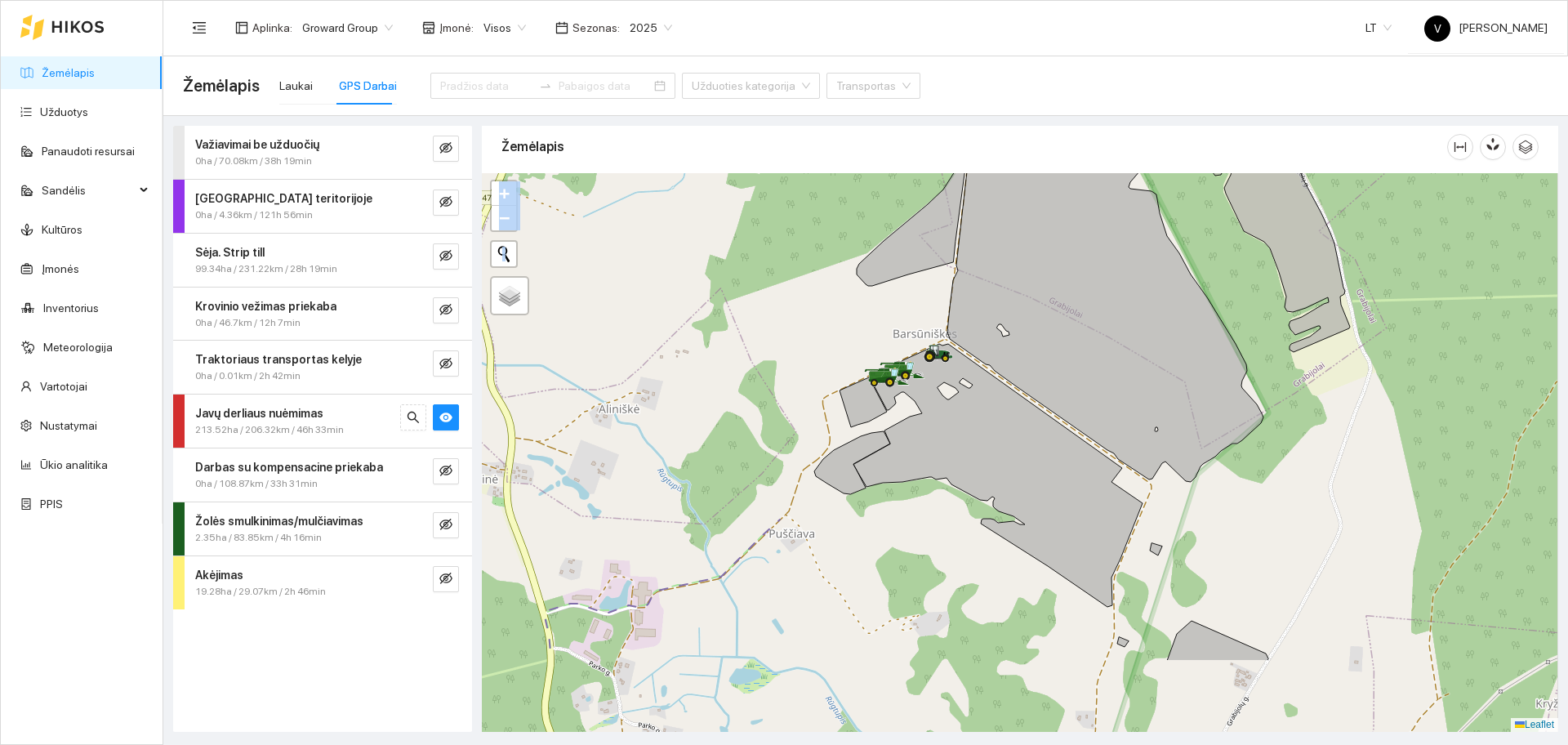
drag, startPoint x: 1063, startPoint y: 512, endPoint x: 960, endPoint y: 383, distance: 165.1
click at [960, 383] on div at bounding box center [1020, 452] width 1077 height 559
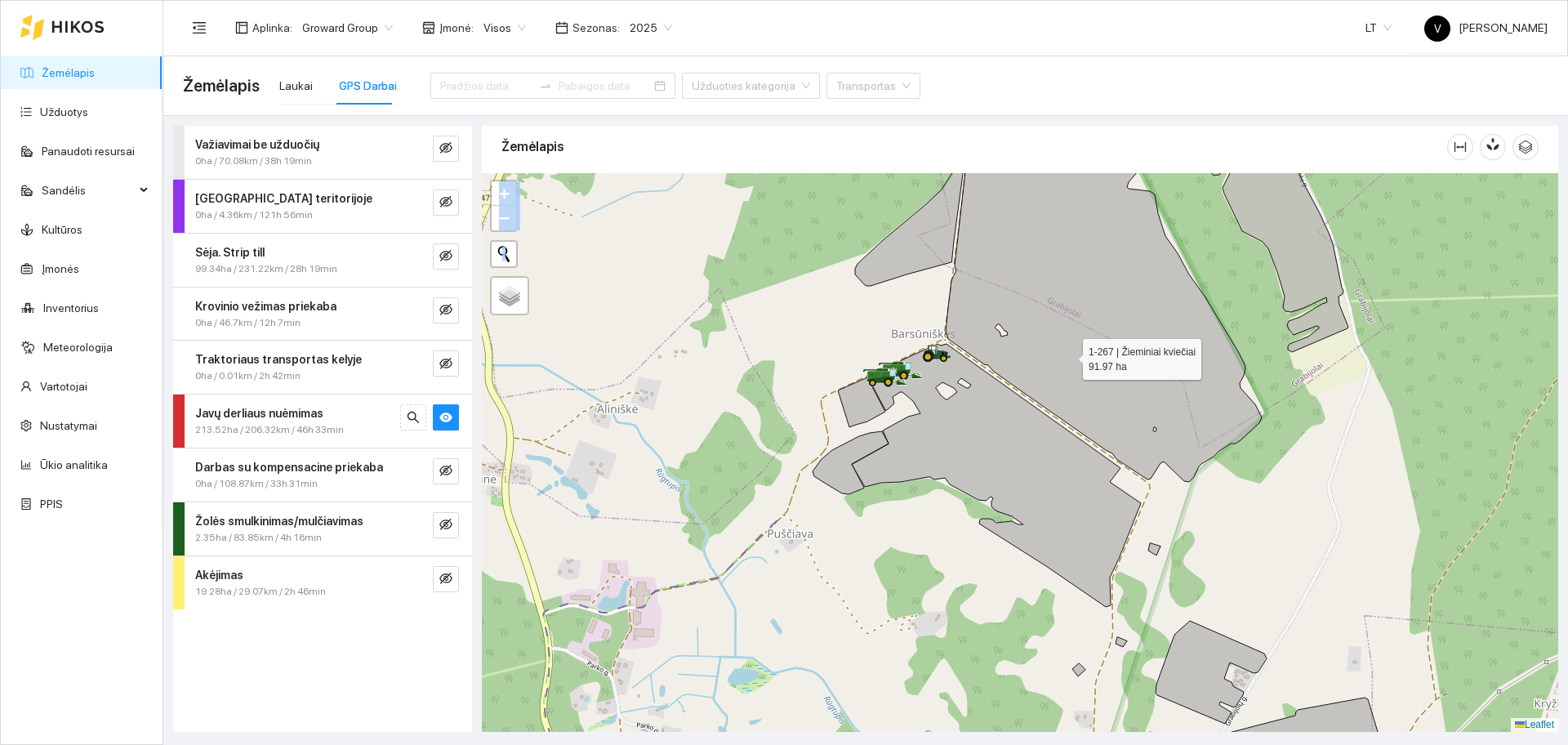
click at [1069, 355] on icon at bounding box center [1099, 299] width 326 height 365
